Goal: Information Seeking & Learning: Learn about a topic

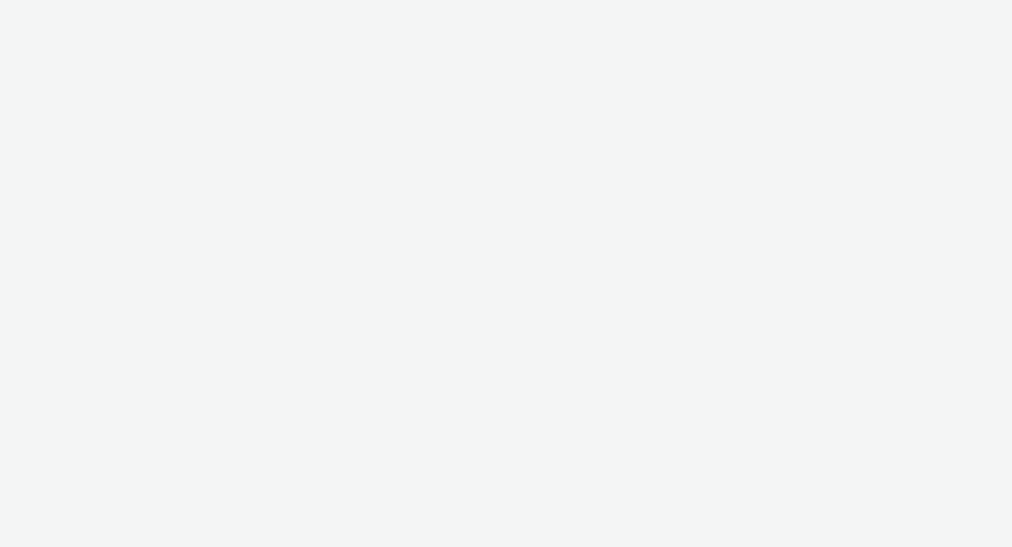
select select "f235d2cd-8e11-4e46-aed5-ef3b73ee5f46"
select select "16102c92-9fcd-42ae-98c7-a7aa27a96925"
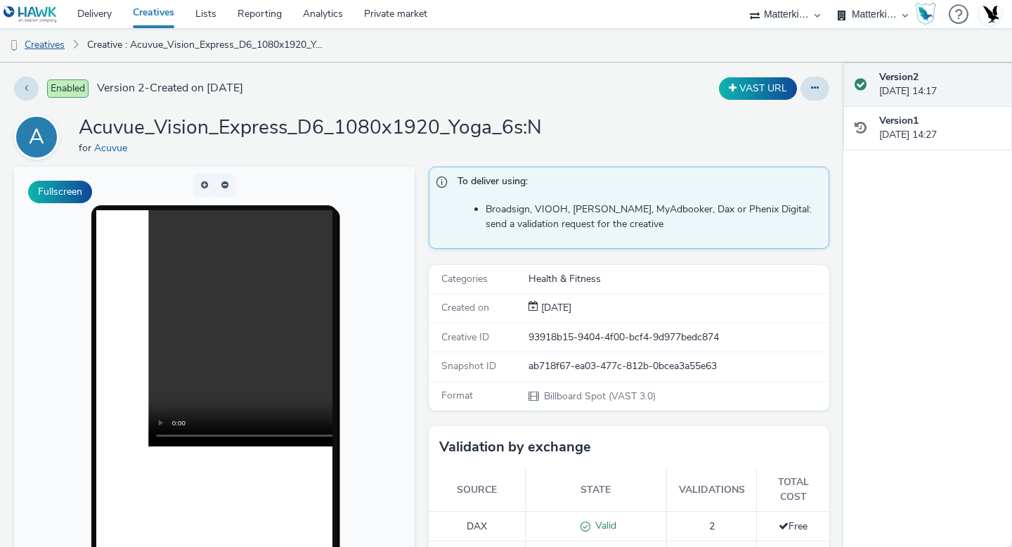
click at [56, 43] on link "Creatives" at bounding box center [36, 45] width 72 height 34
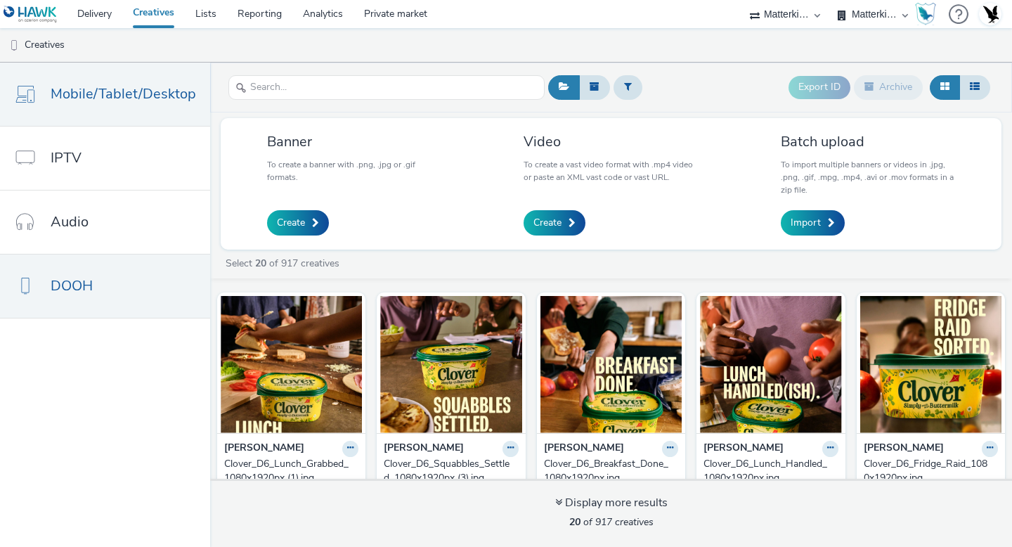
click at [139, 100] on span "Mobile/Tablet/Desktop" at bounding box center [123, 94] width 145 height 20
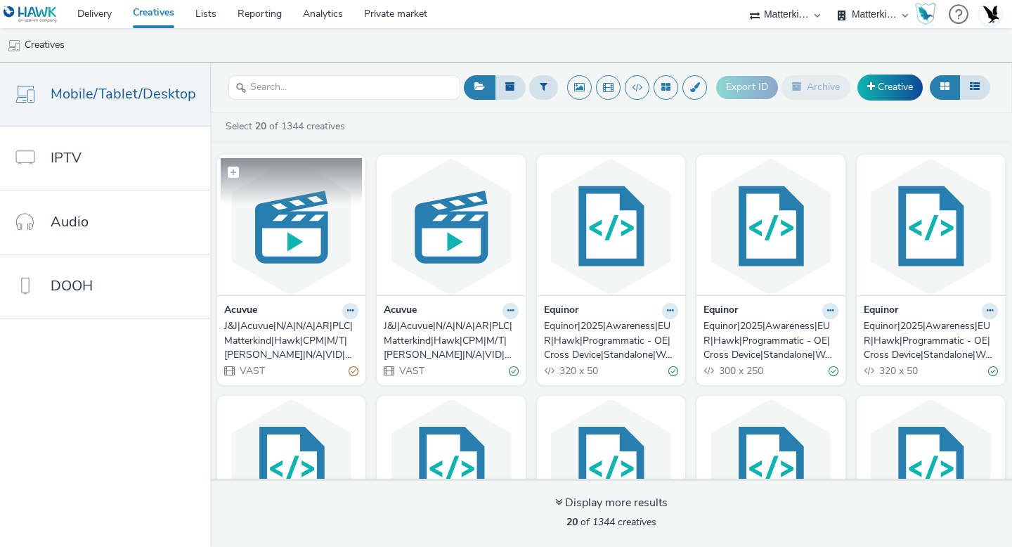
click at [276, 235] on img at bounding box center [291, 226] width 141 height 137
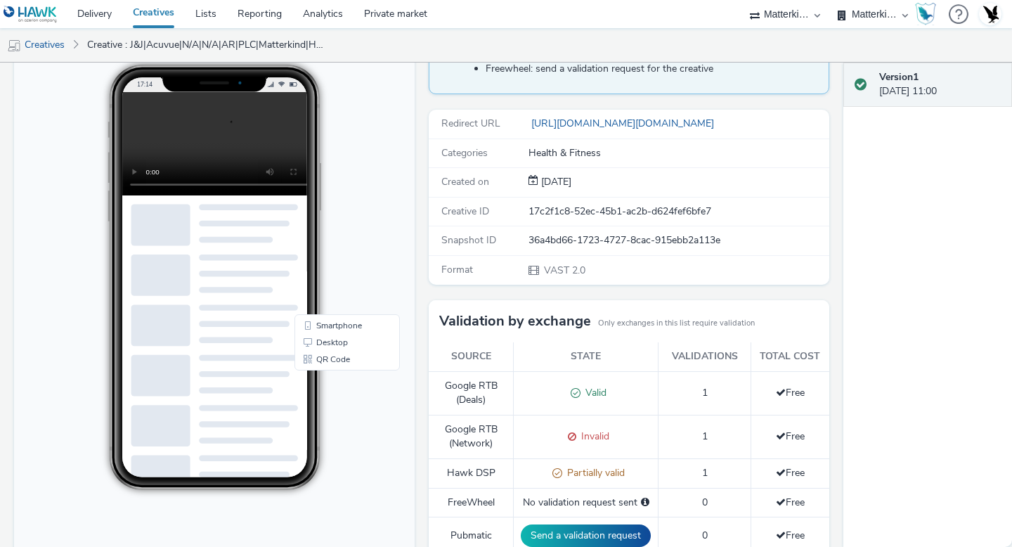
scroll to position [145, 0]
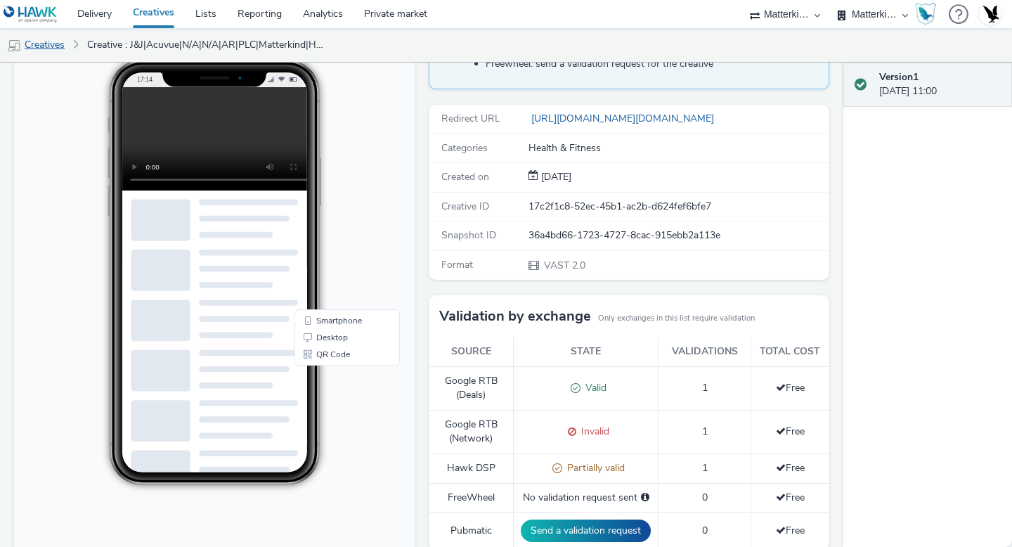
click at [35, 50] on link "Creatives" at bounding box center [36, 45] width 72 height 34
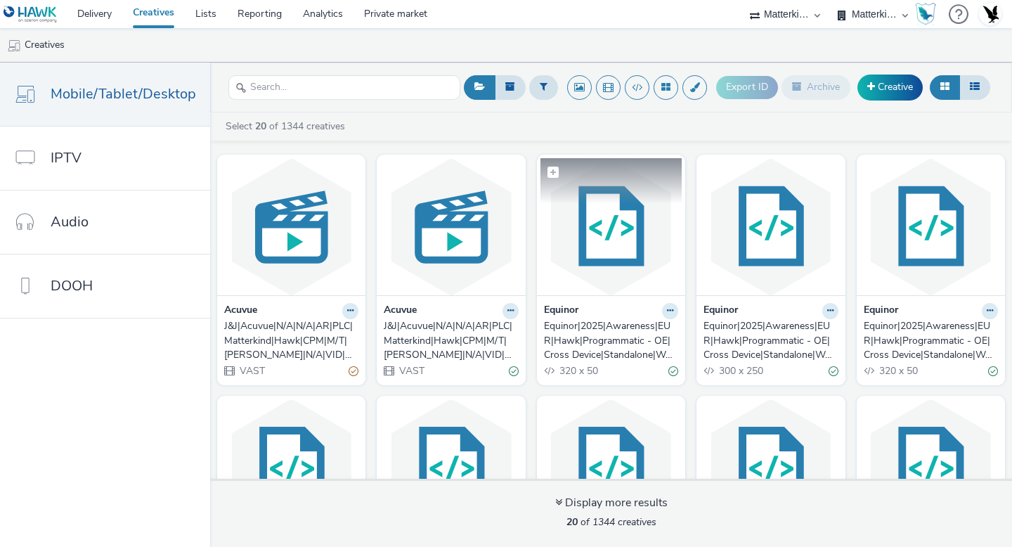
click at [622, 244] on img at bounding box center [610, 226] width 141 height 137
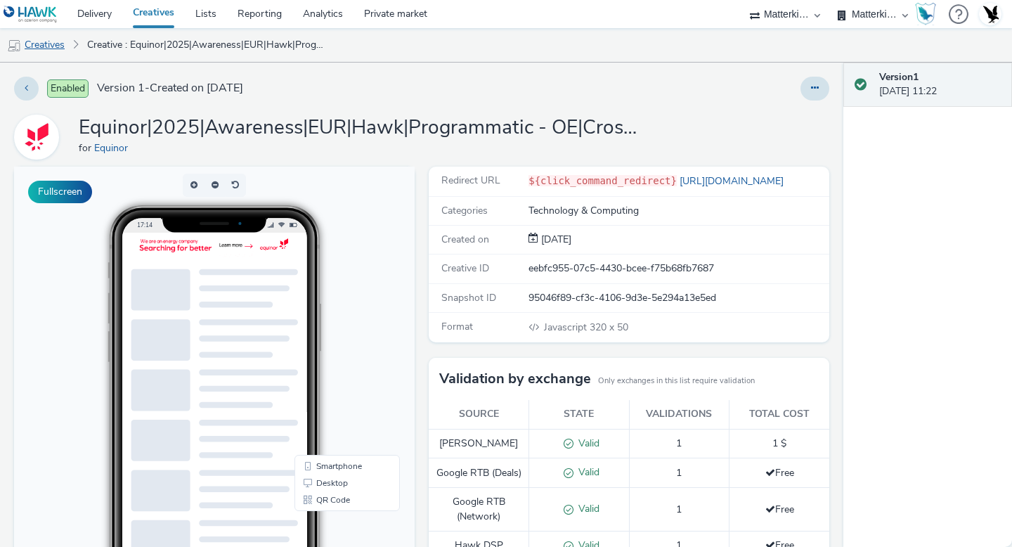
click at [50, 48] on link "Creatives" at bounding box center [36, 45] width 72 height 34
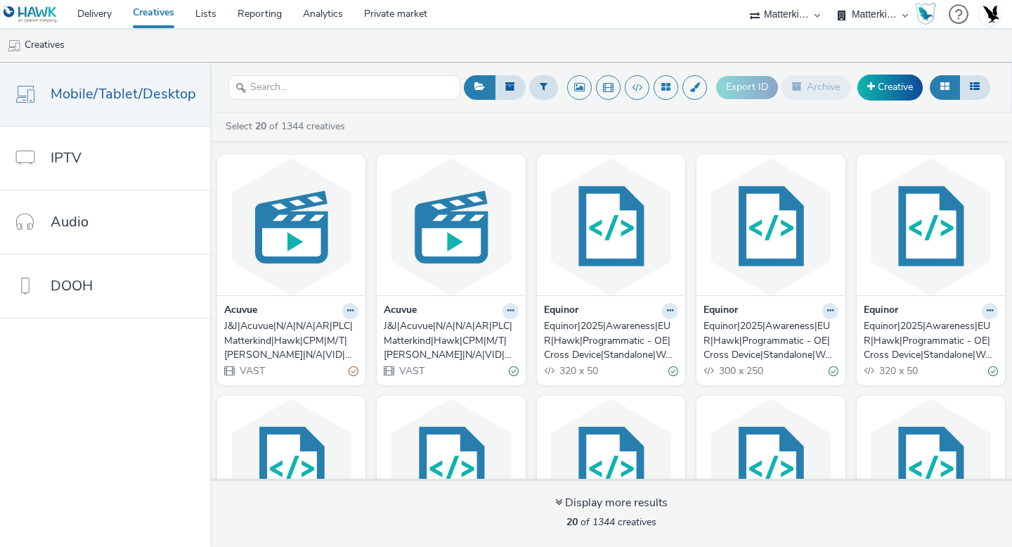
click at [427, 338] on div "J&J|Acuvue|N/A|N/A|AR|PLC|Matterkind|Hawk|CPM|M/T|[PERSON_NAME]|N/A|VID|VAST|20…" at bounding box center [448, 340] width 129 height 43
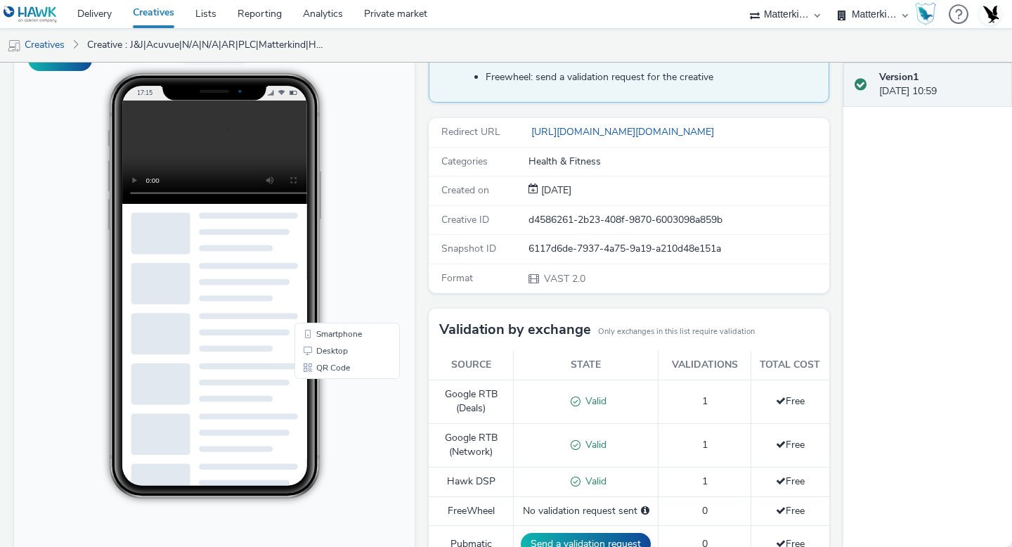
scroll to position [130, 0]
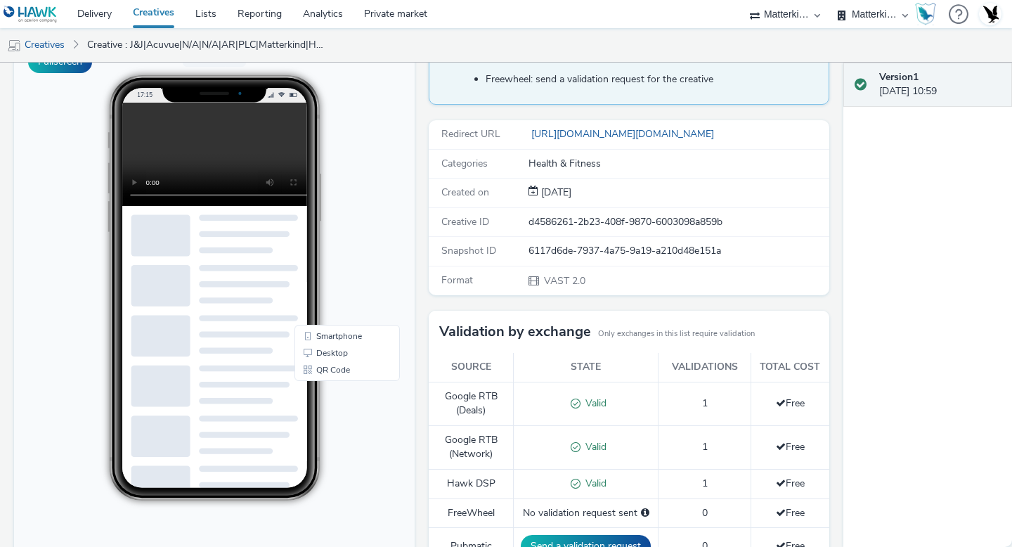
click at [239, 143] on video at bounding box center [225, 154] width 207 height 103
click at [333, 338] on link "Smartphone" at bounding box center [347, 335] width 100 height 17
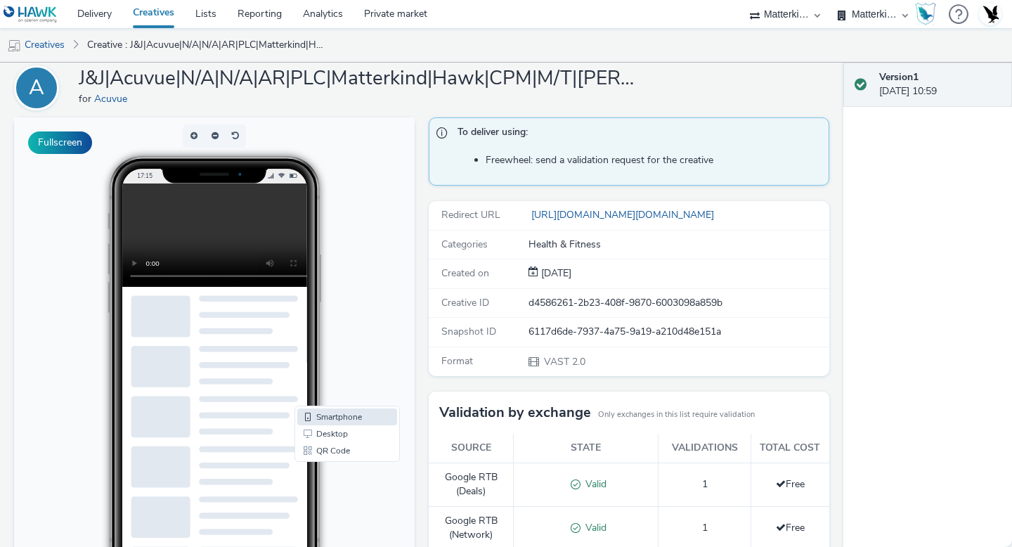
scroll to position [0, 0]
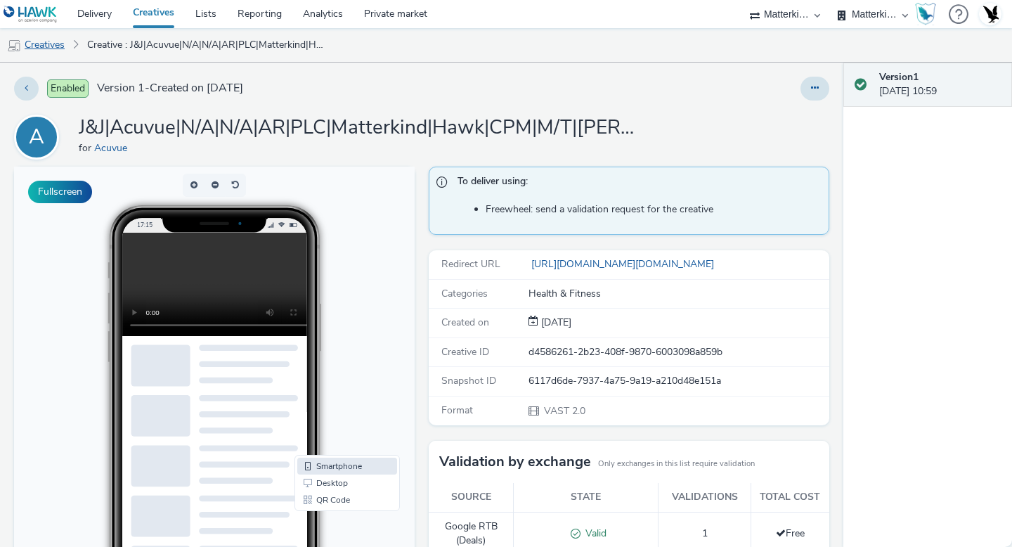
click at [42, 46] on link "Creatives" at bounding box center [36, 45] width 72 height 34
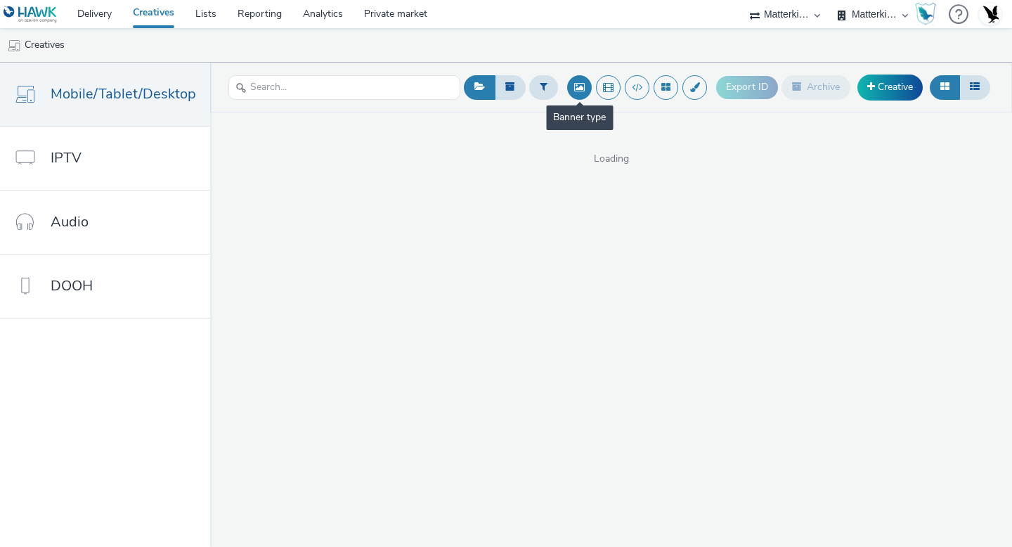
click at [574, 83] on button at bounding box center [579, 87] width 25 height 25
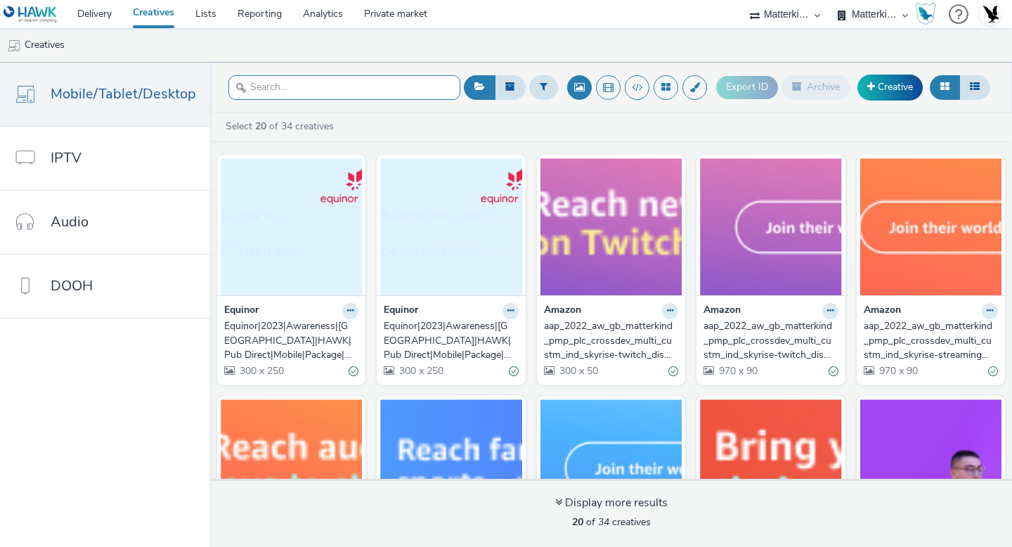
click at [360, 91] on input "text" at bounding box center [344, 87] width 232 height 25
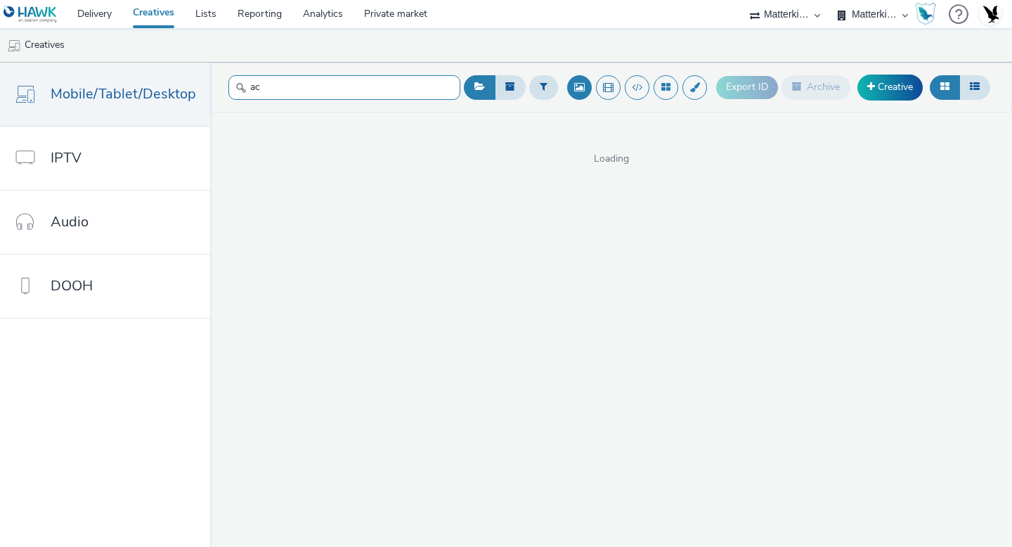
type input "a"
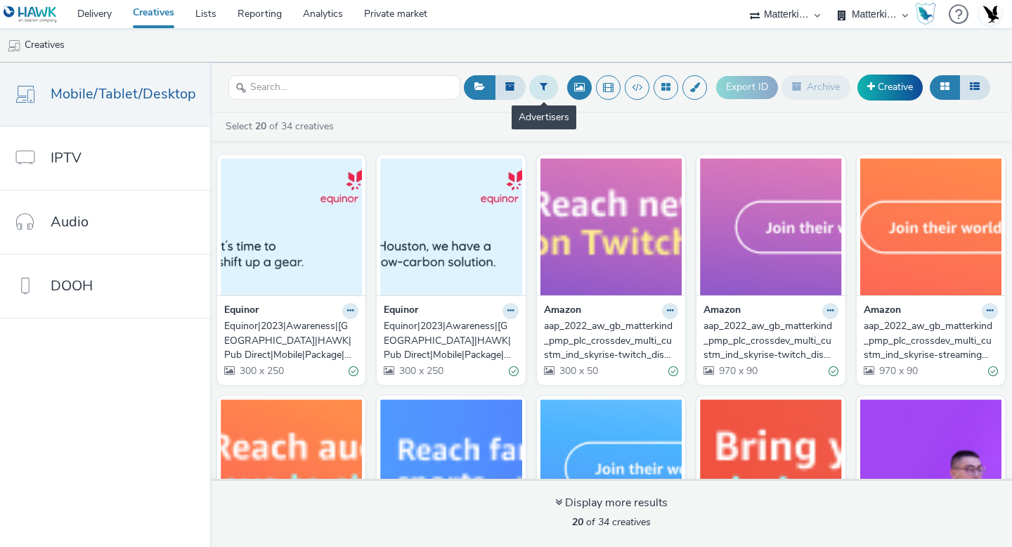
click at [541, 91] on icon at bounding box center [544, 87] width 8 height 10
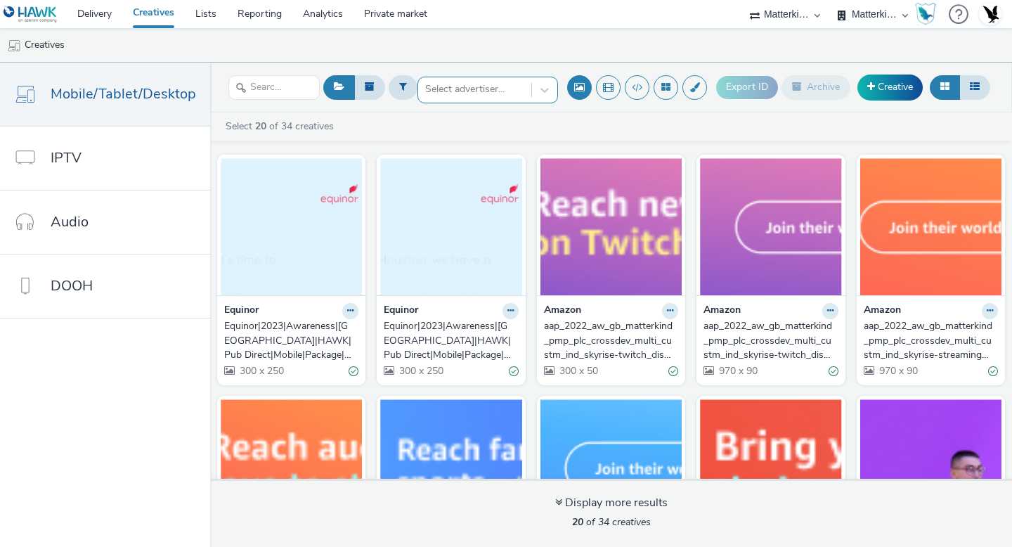
click at [482, 82] on div at bounding box center [474, 89] width 99 height 17
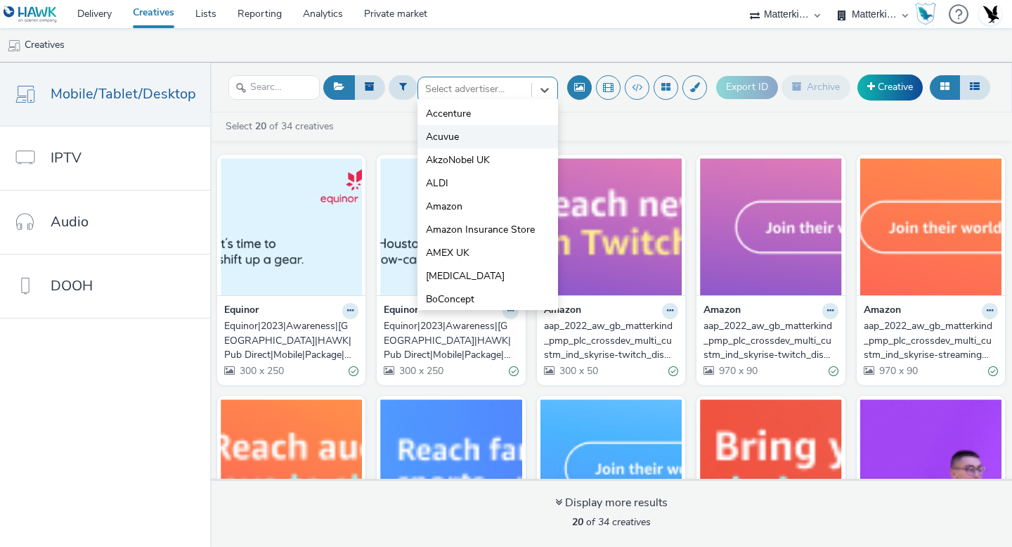
click at [456, 138] on span "Acuvue" at bounding box center [442, 137] width 33 height 14
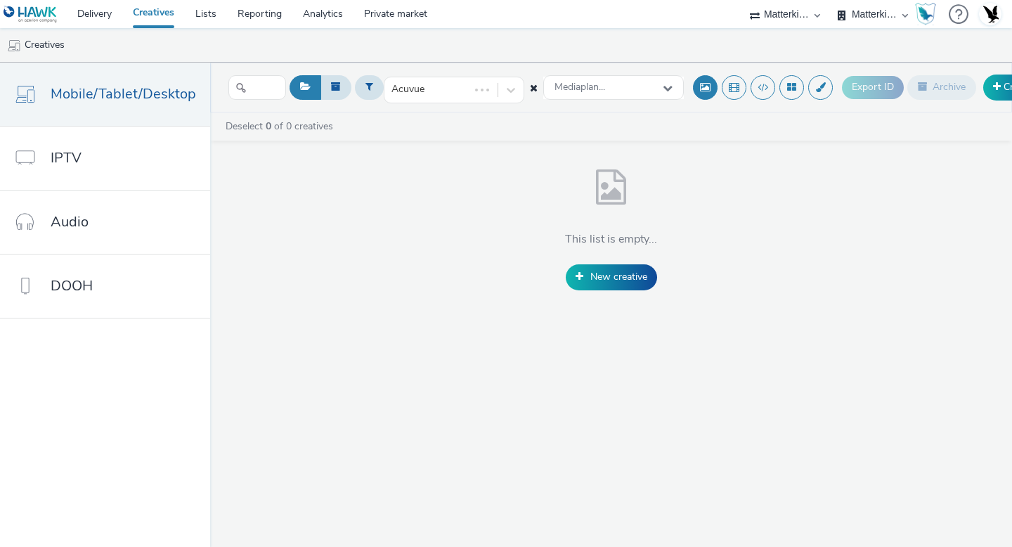
click at [530, 86] on icon at bounding box center [534, 88] width 8 height 10
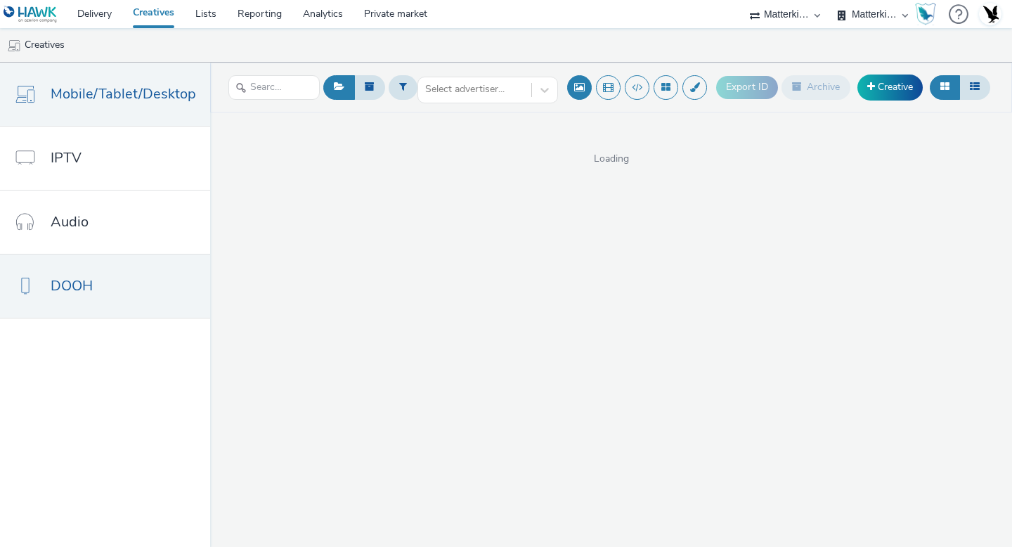
click at [112, 292] on link "DOOH" at bounding box center [105, 285] width 210 height 63
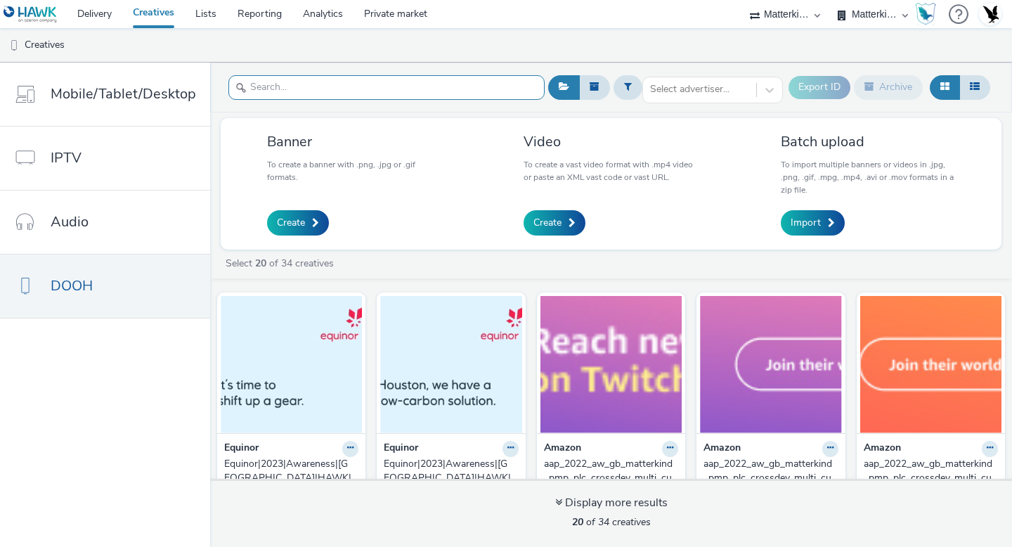
click at [469, 89] on input "text" at bounding box center [386, 87] width 316 height 25
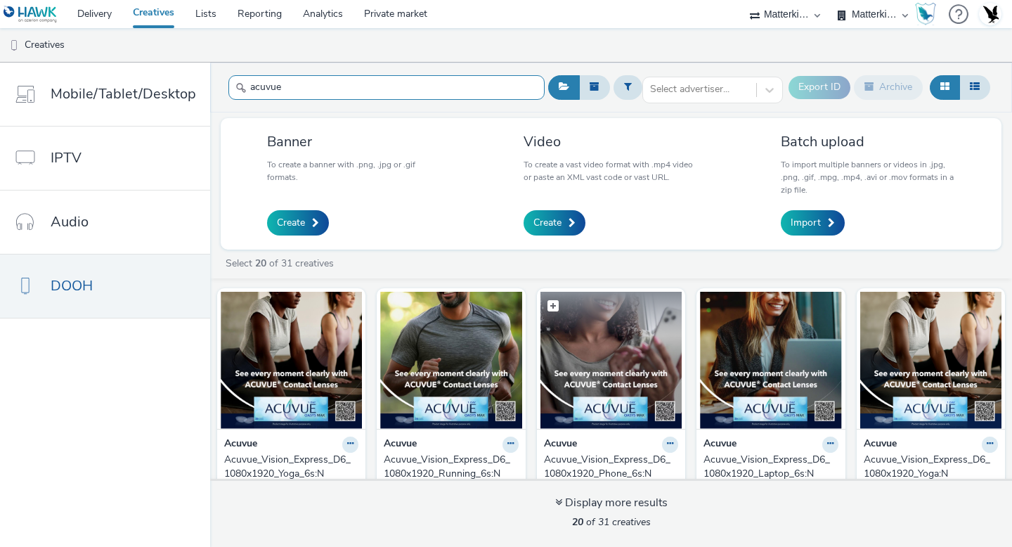
scroll to position [4, 0]
type input "acuvue"
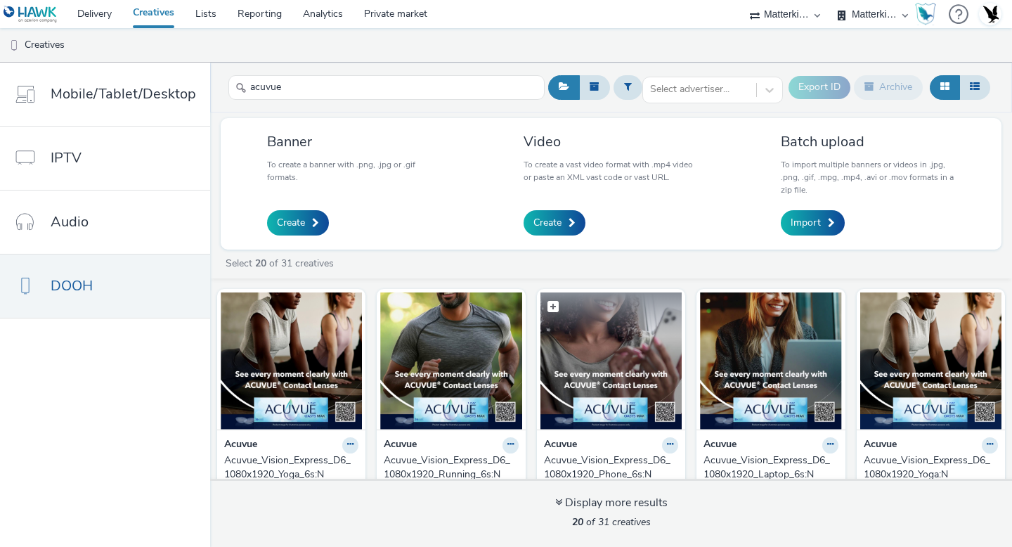
click at [602, 377] on img at bounding box center [610, 360] width 141 height 137
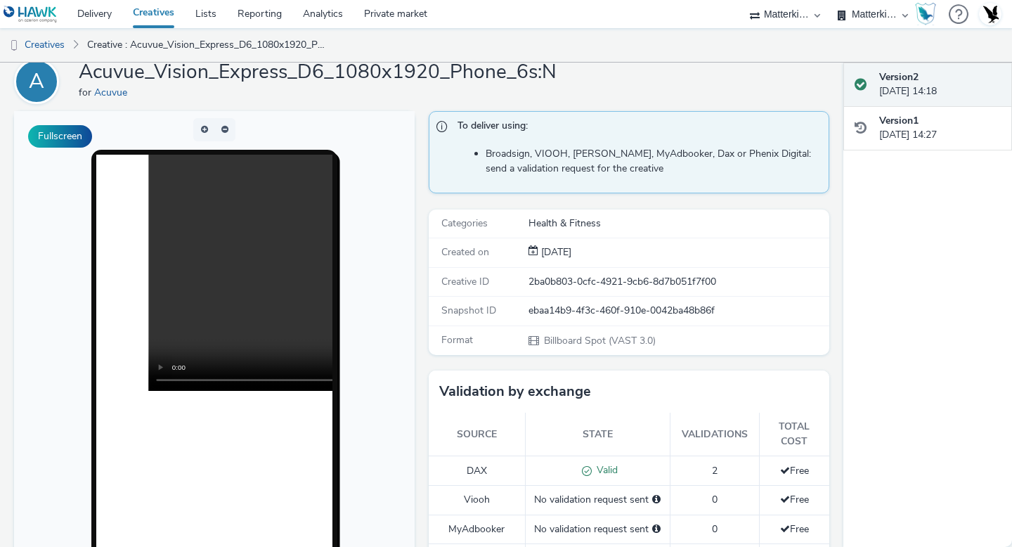
scroll to position [56, 0]
click at [164, 15] on link "Creatives" at bounding box center [153, 14] width 63 height 28
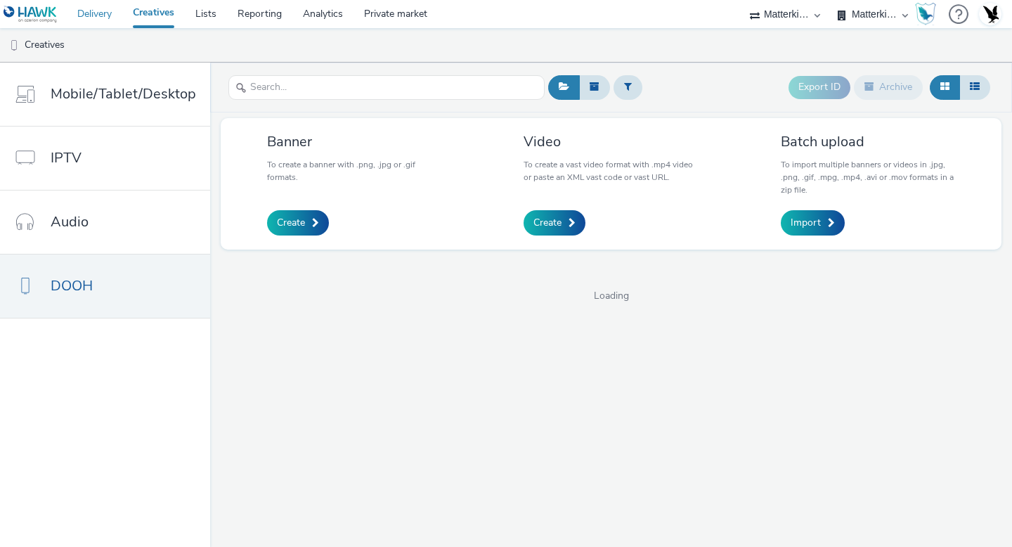
click at [102, 13] on link "Delivery" at bounding box center [95, 14] width 56 height 28
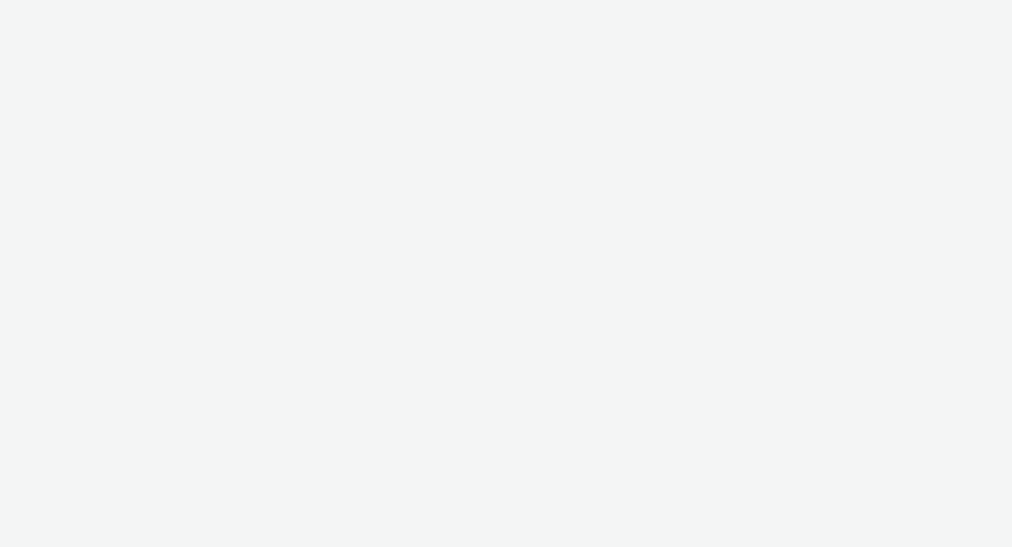
select select "f235d2cd-8e11-4e46-aed5-ef3b73ee5f46"
select select "16102c92-9fcd-42ae-98c7-a7aa27a96925"
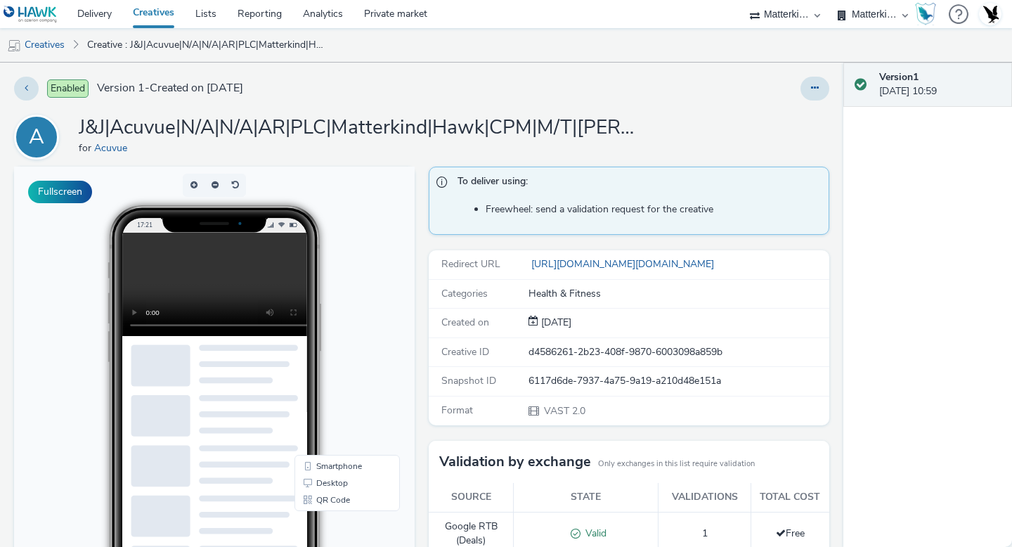
click at [353, 297] on div "17:21" at bounding box center [214, 417] width 280 height 425
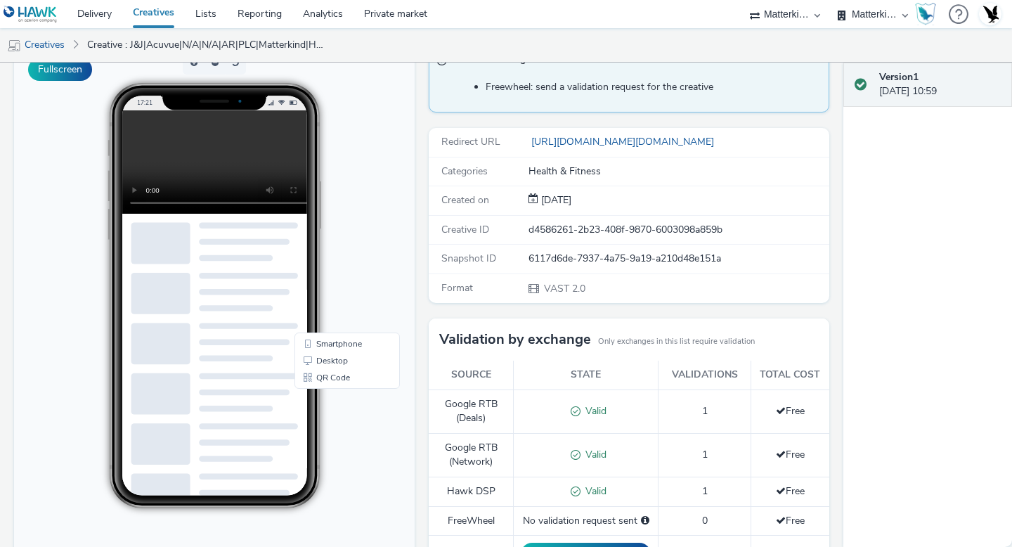
scroll to position [124, 0]
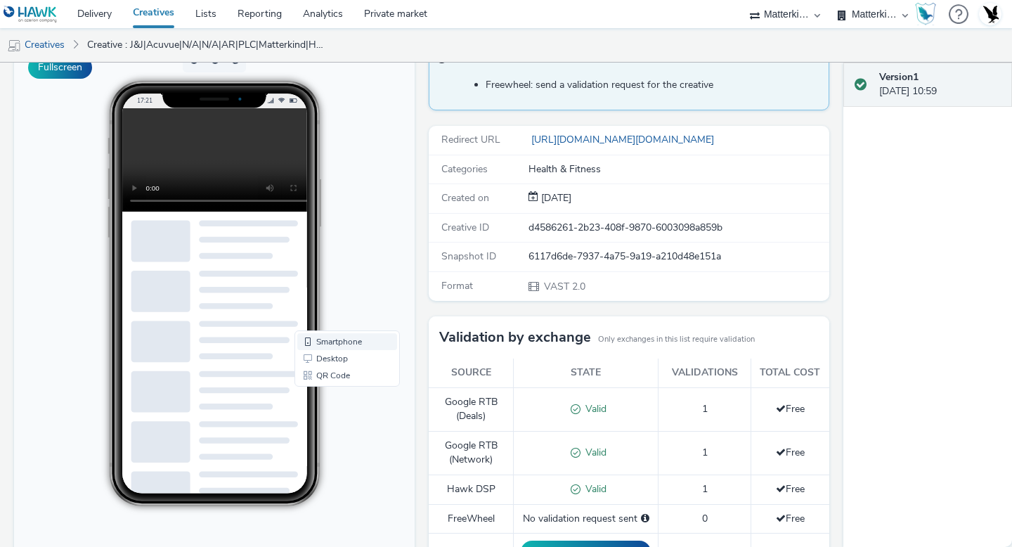
click at [339, 345] on link "Smartphone" at bounding box center [347, 341] width 100 height 17
click at [337, 358] on link "Desktop" at bounding box center [347, 358] width 100 height 17
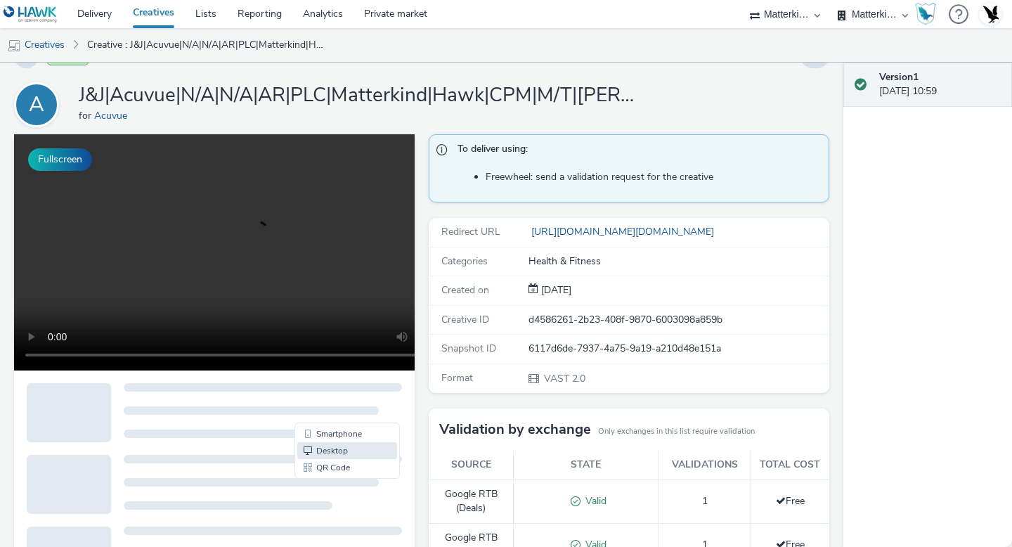
scroll to position [18, 0]
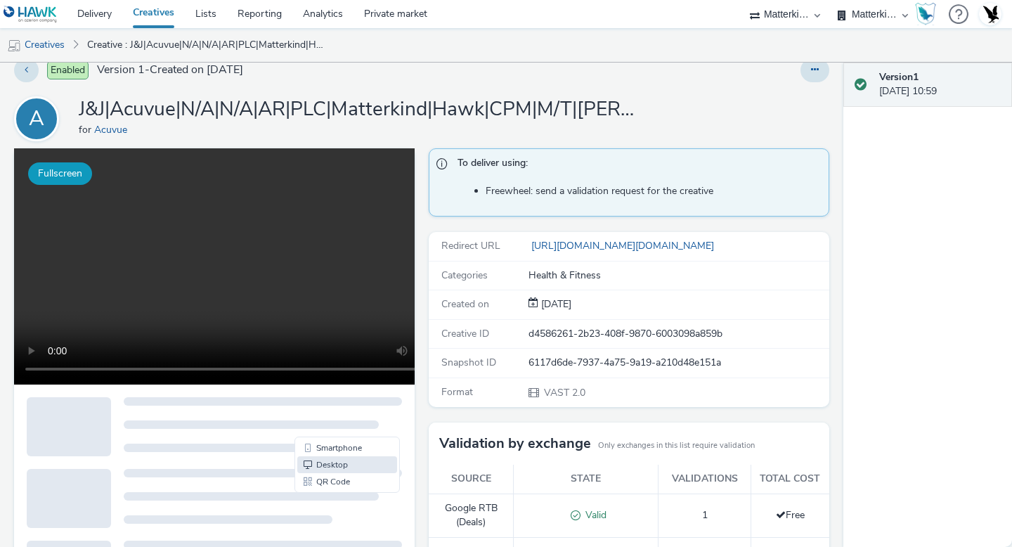
click at [58, 180] on button "Fullscreen" at bounding box center [60, 173] width 64 height 22
click at [46, 43] on link "Creatives" at bounding box center [36, 45] width 72 height 34
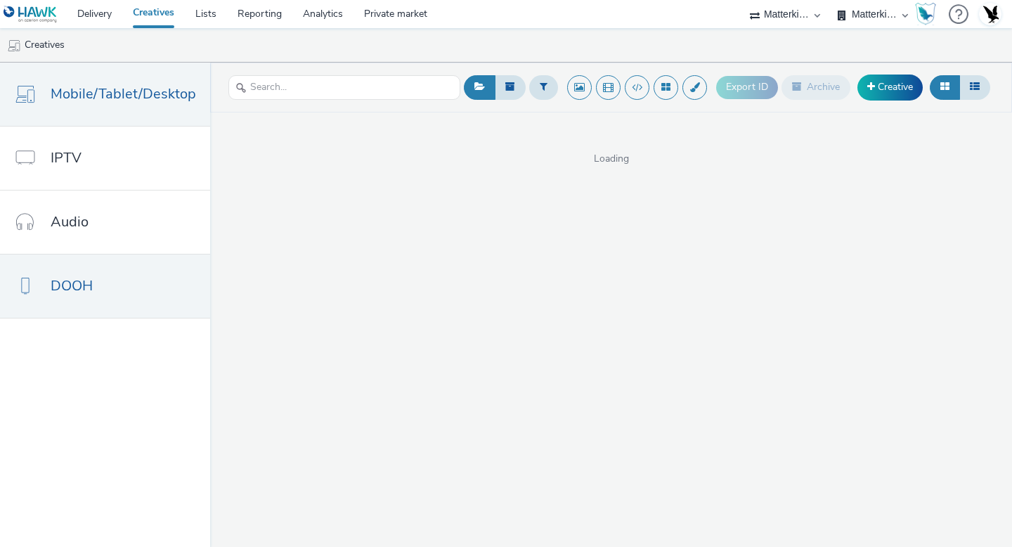
click at [117, 284] on link "DOOH" at bounding box center [105, 285] width 210 height 63
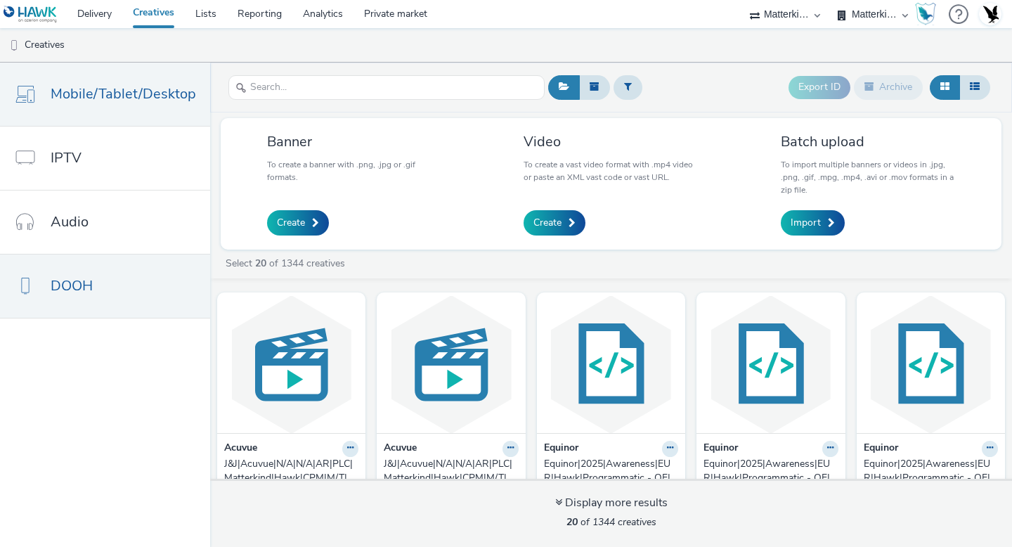
click at [143, 118] on link "Mobile/Tablet/Desktop" at bounding box center [105, 94] width 210 height 63
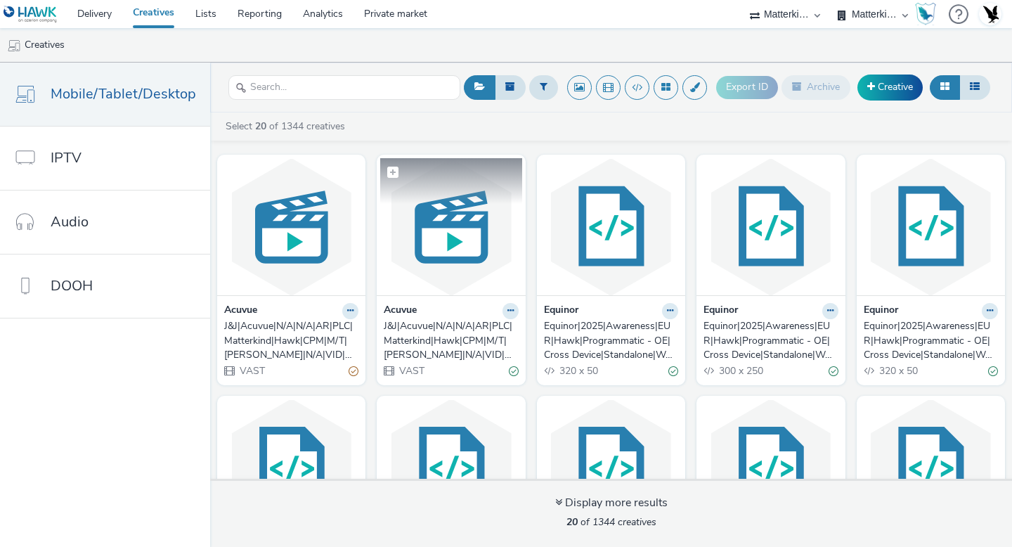
click at [470, 248] on img at bounding box center [450, 226] width 141 height 137
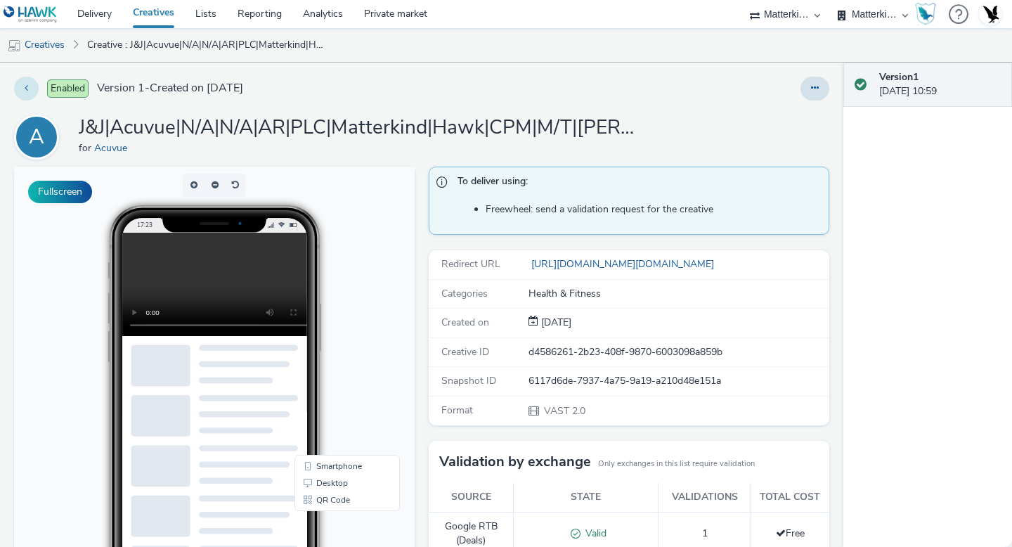
click at [32, 84] on button at bounding box center [26, 89] width 25 height 24
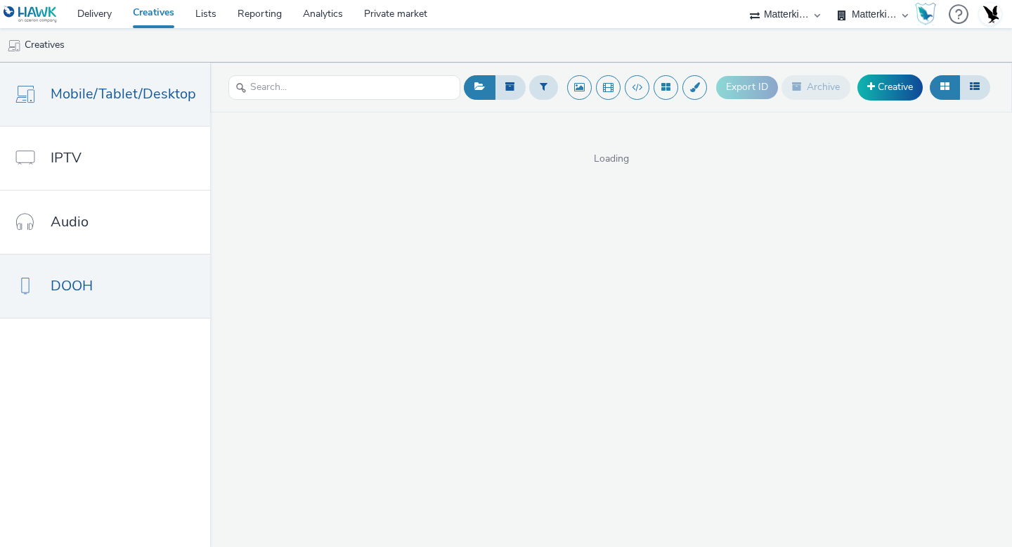
click at [91, 283] on span "DOOH" at bounding box center [72, 285] width 42 height 20
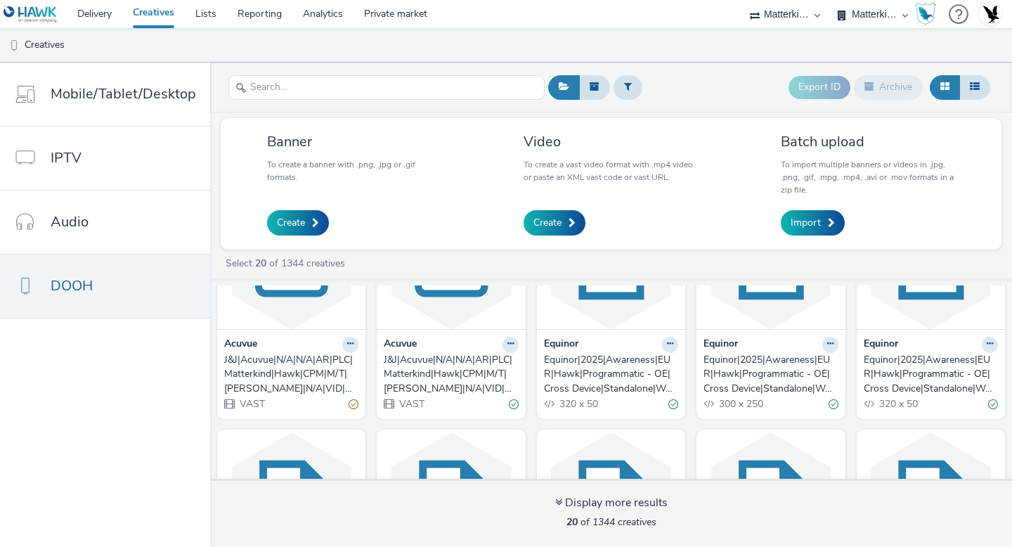
scroll to position [108, 0]
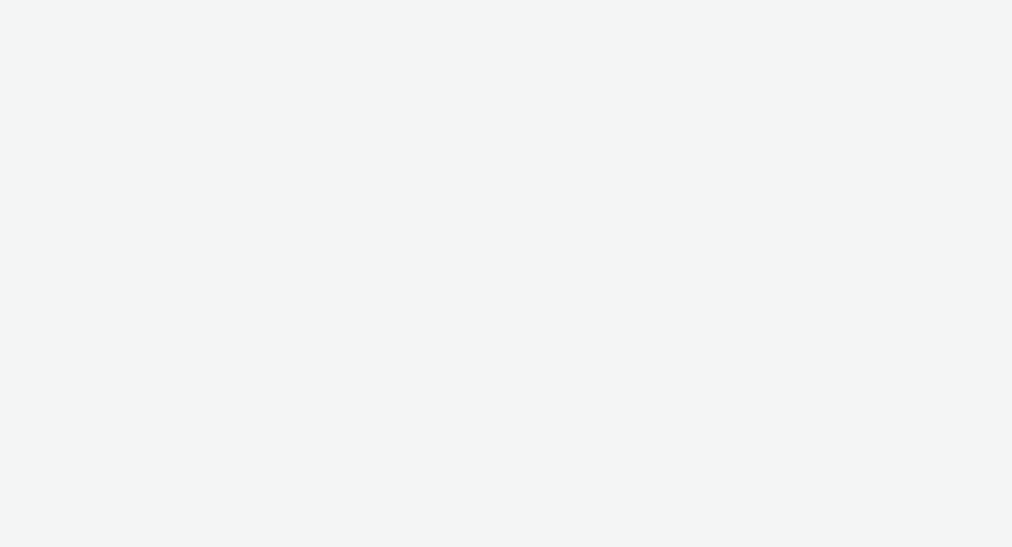
select select "f235d2cd-8e11-4e46-aed5-ef3b73ee5f46"
select select "16102c92-9fcd-42ae-98c7-a7aa27a96925"
select select "f235d2cd-8e11-4e46-aed5-ef3b73ee5f46"
select select "16102c92-9fcd-42ae-98c7-a7aa27a96925"
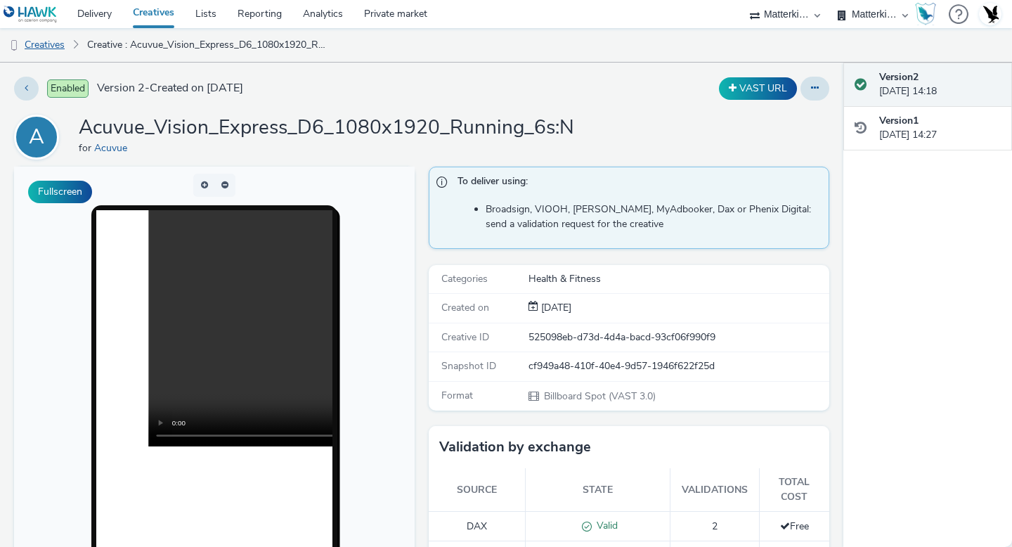
click at [59, 40] on link "Creatives" at bounding box center [36, 45] width 72 height 34
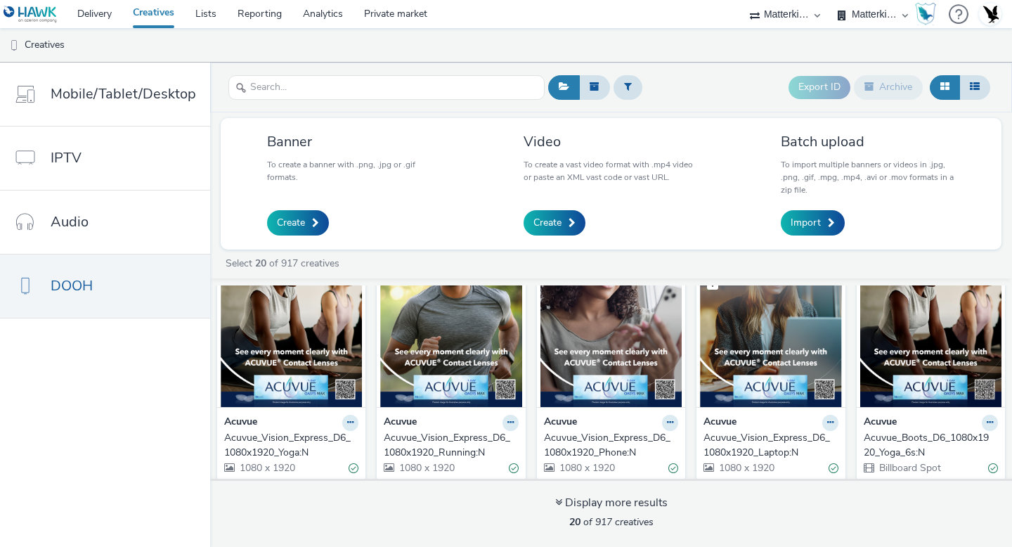
scroll to position [709, 0]
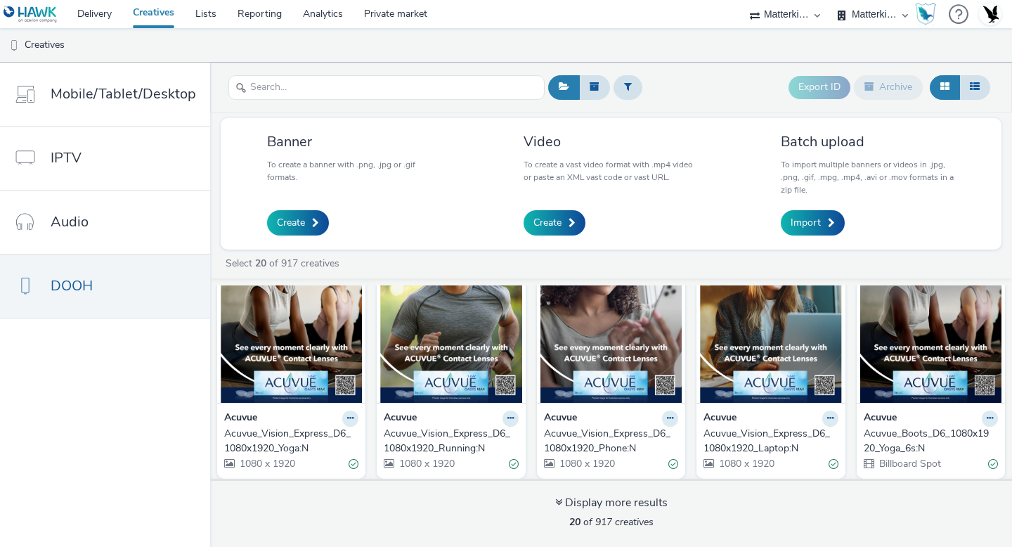
click at [909, 323] on img at bounding box center [930, 334] width 141 height 137
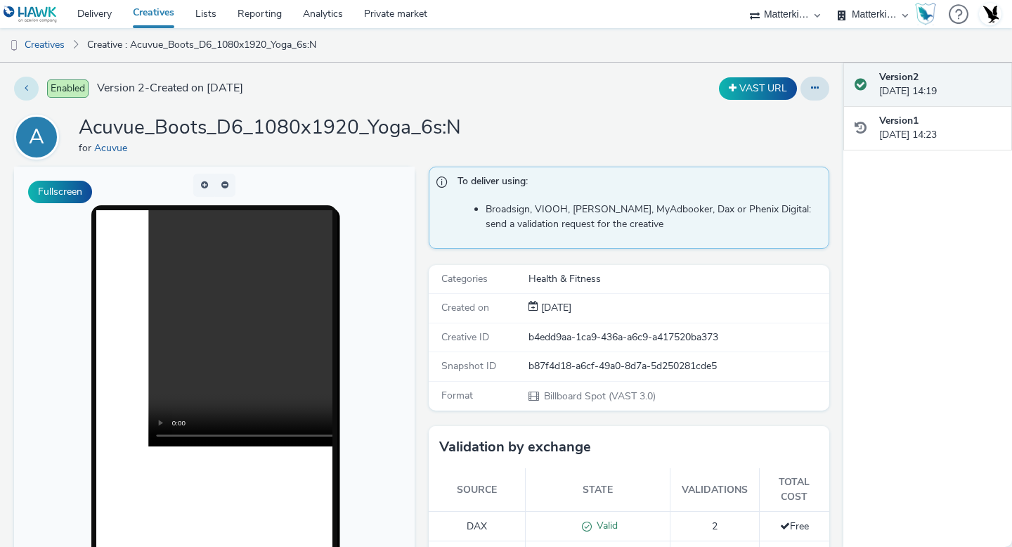
click at [16, 83] on button at bounding box center [26, 89] width 25 height 24
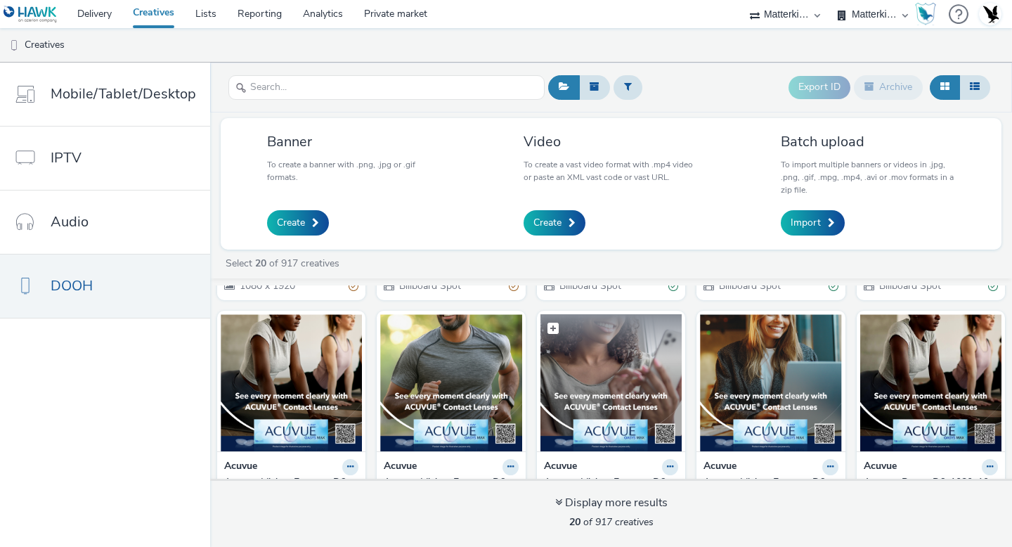
scroll to position [661, 0]
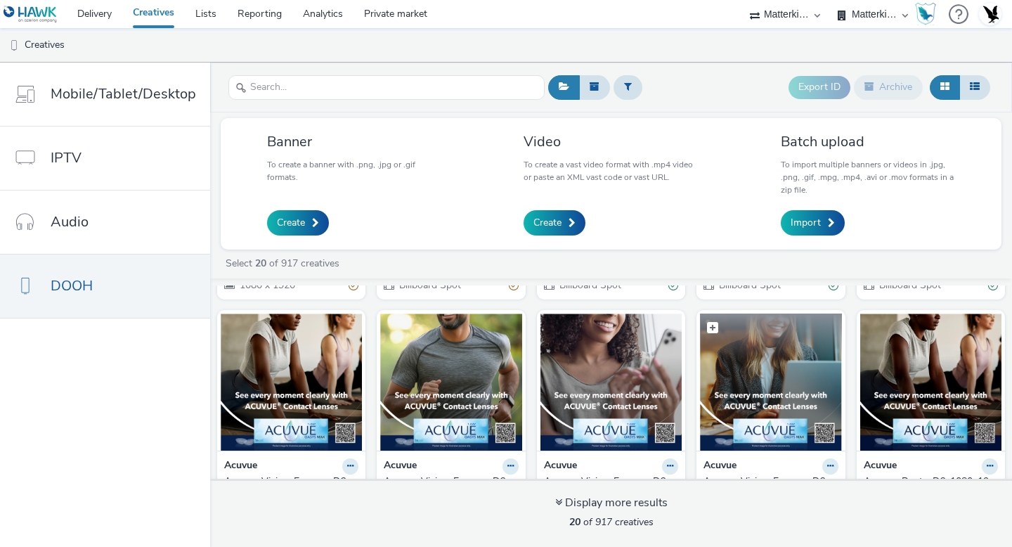
click at [751, 380] on img at bounding box center [770, 381] width 141 height 137
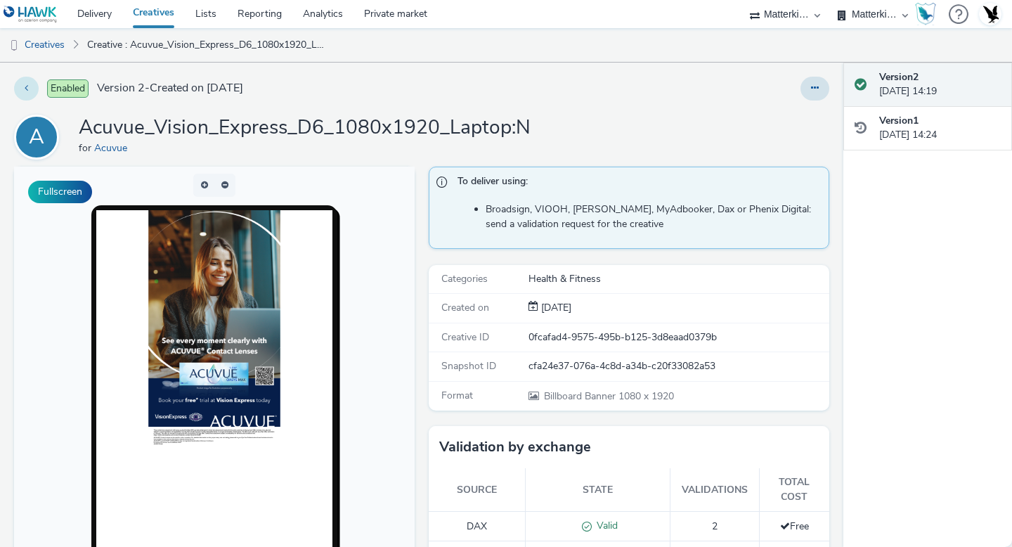
click at [26, 89] on icon at bounding box center [27, 88] width 4 height 10
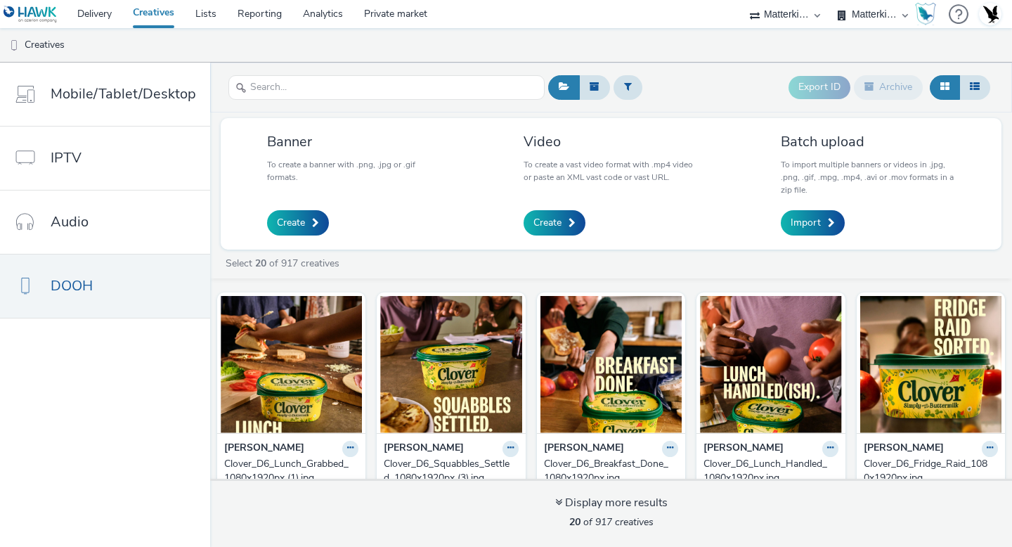
scroll to position [715, 0]
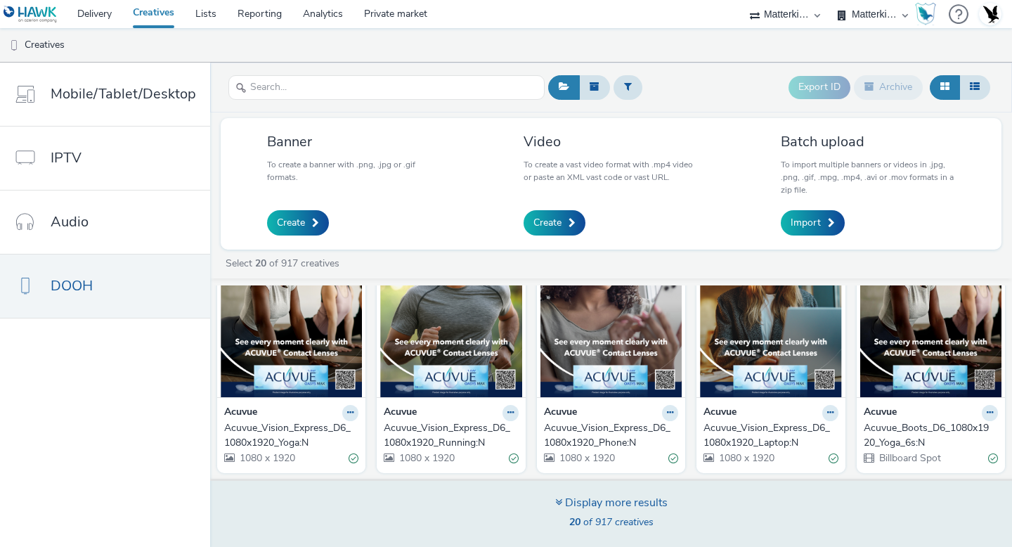
click at [597, 500] on div "Display more results" at bounding box center [611, 503] width 112 height 16
click at [558, 500] on icon at bounding box center [558, 501] width 7 height 11
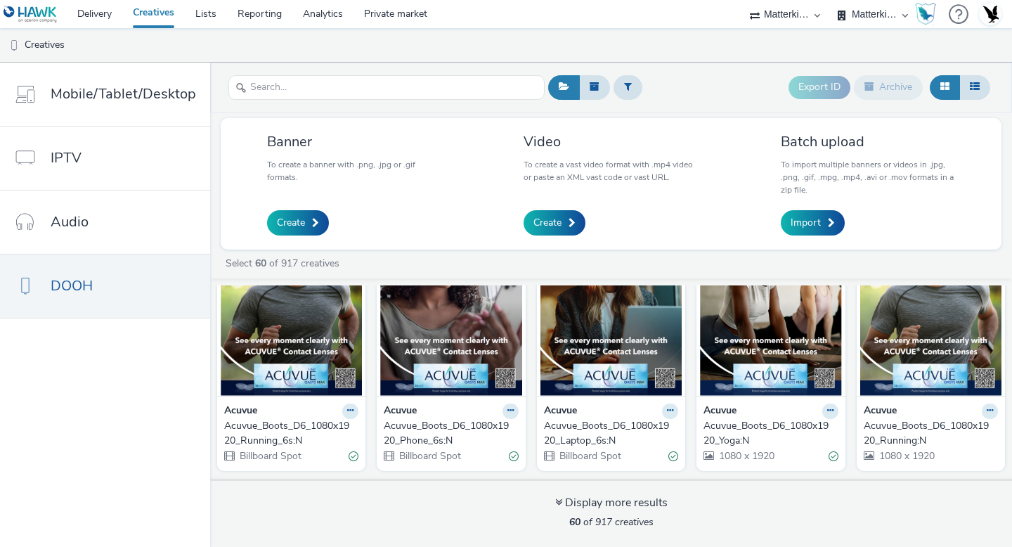
scroll to position [970, 0]
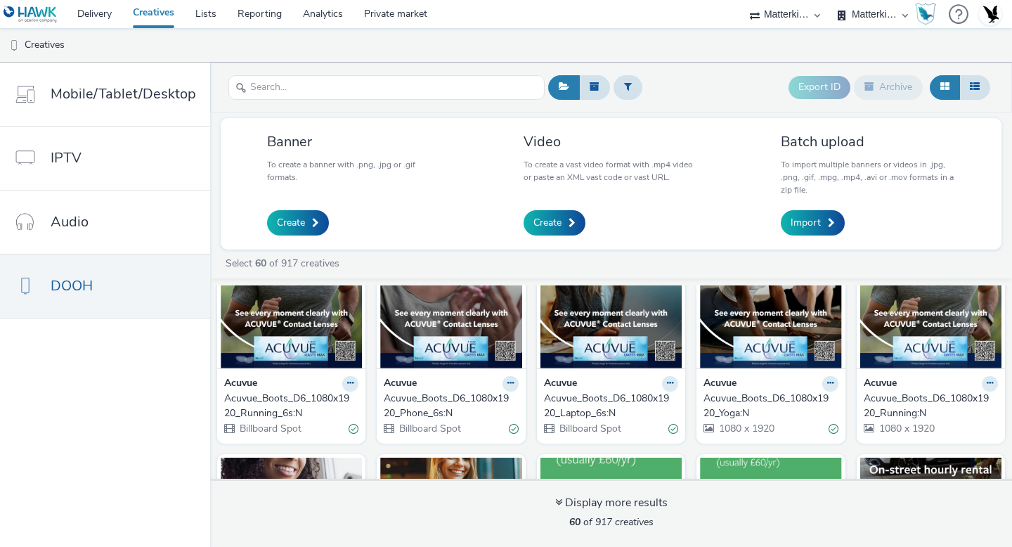
click at [587, 312] on img at bounding box center [610, 299] width 141 height 137
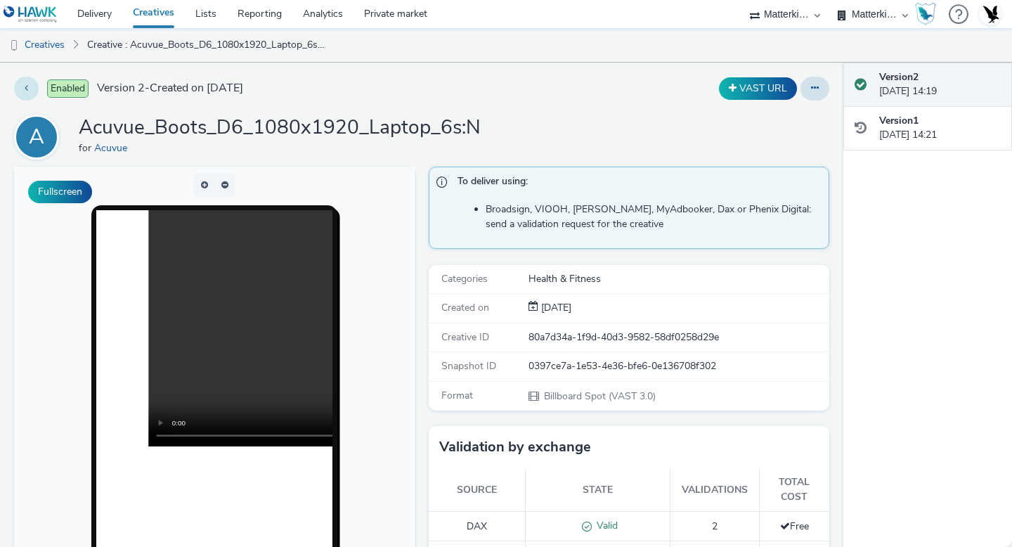
click at [29, 96] on button at bounding box center [26, 89] width 25 height 24
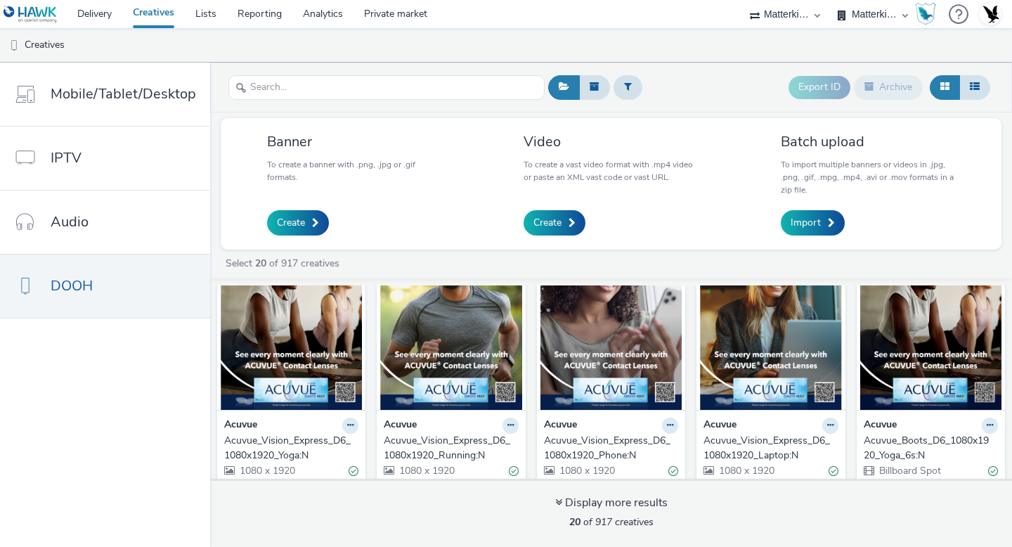
scroll to position [715, 0]
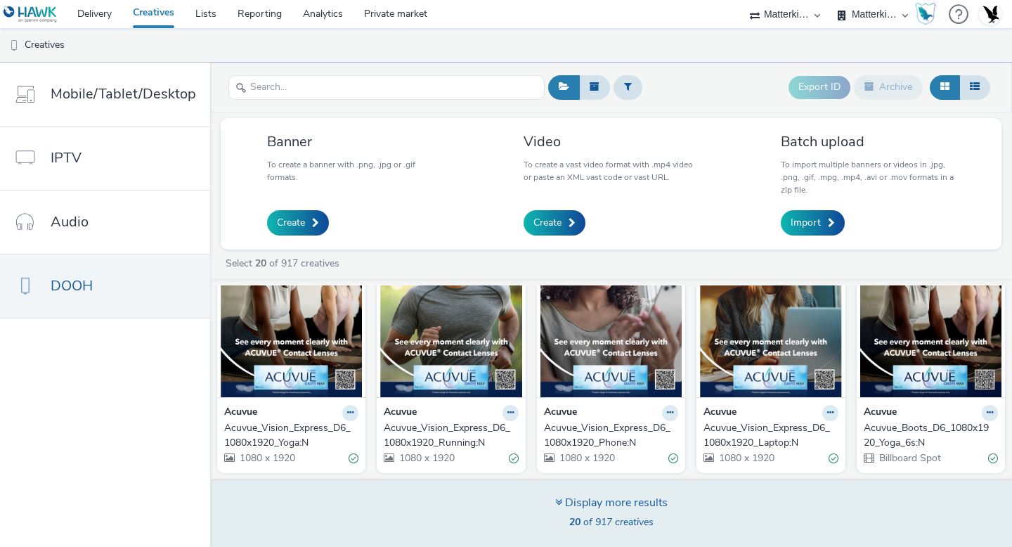
click at [621, 508] on div "Display more results" at bounding box center [611, 503] width 112 height 16
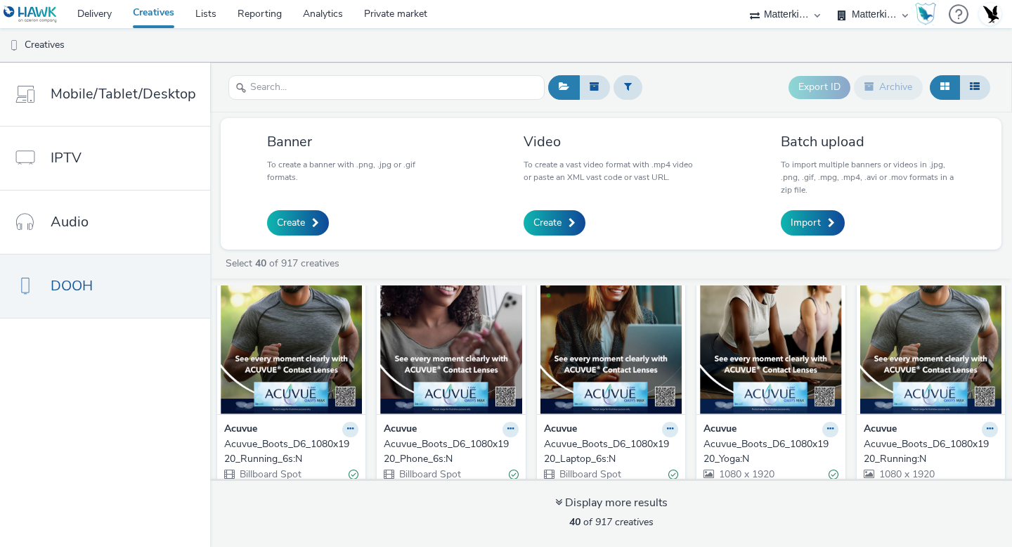
scroll to position [923, 0]
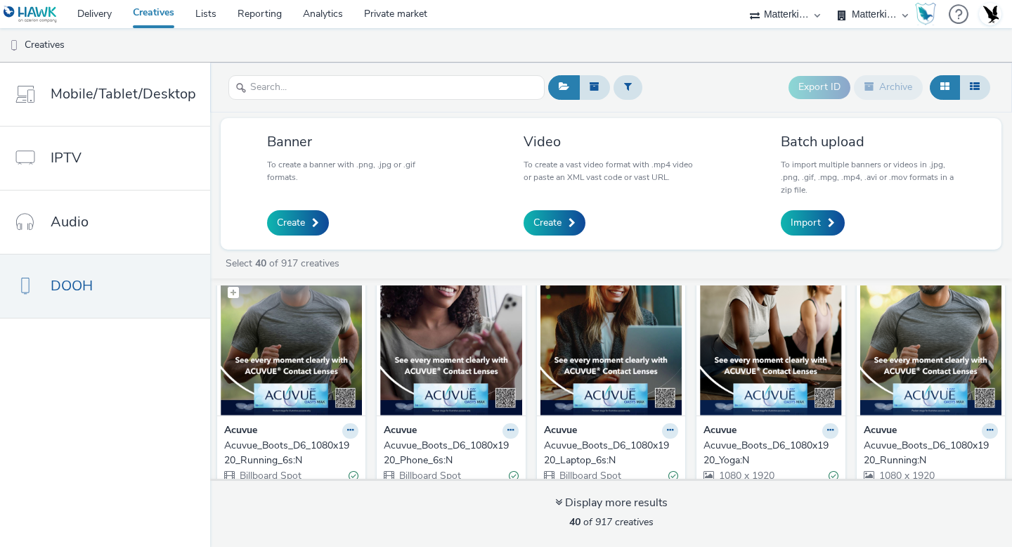
click at [298, 360] on img at bounding box center [291, 346] width 141 height 137
